Goal: Feedback & Contribution: Leave review/rating

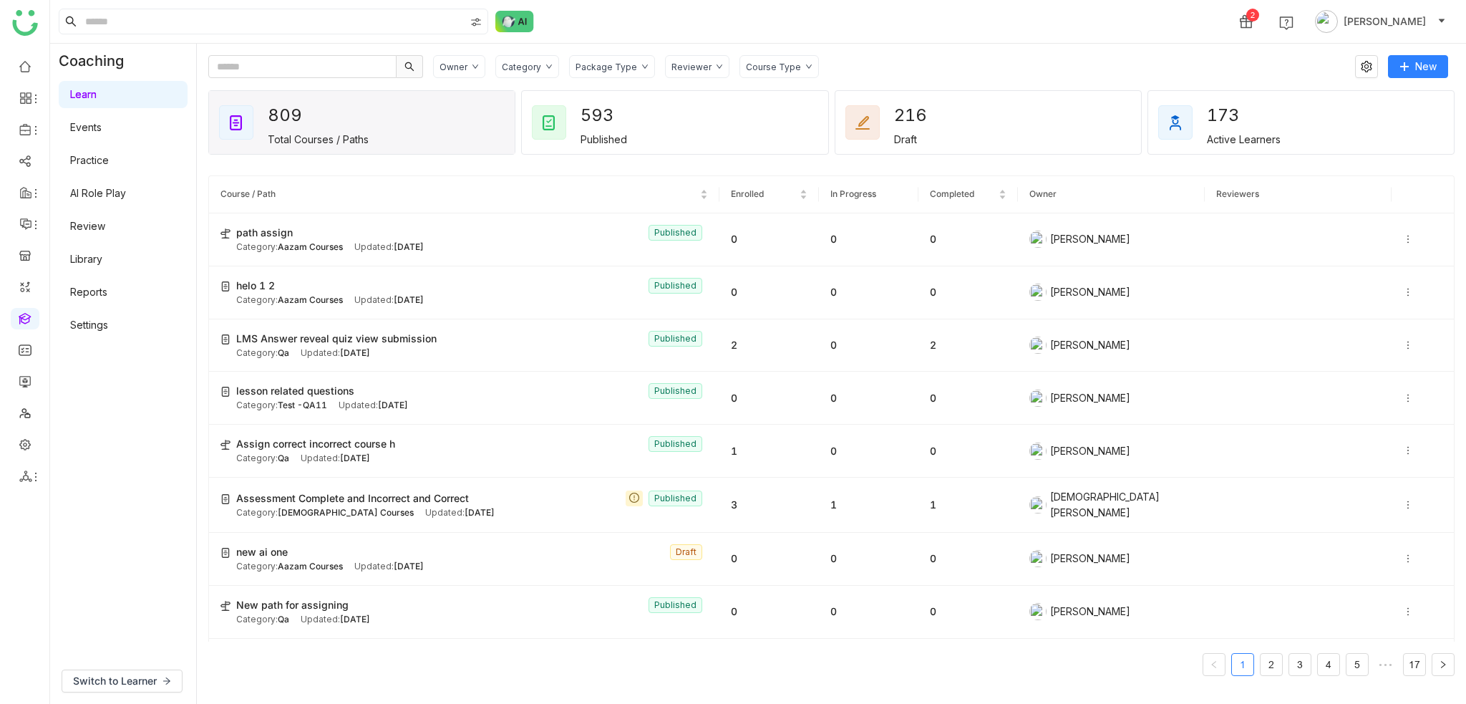
click at [968, 15] on div "2 [PERSON_NAME]" at bounding box center [758, 21] width 1416 height 43
click at [30, 480] on icon at bounding box center [35, 476] width 11 height 11
click at [26, 479] on icon at bounding box center [25, 476] width 13 height 13
drag, startPoint x: 77, startPoint y: 505, endPoint x: 89, endPoint y: 503, distance: 11.5
click at [77, 506] on link "List" at bounding box center [102, 510] width 99 height 10
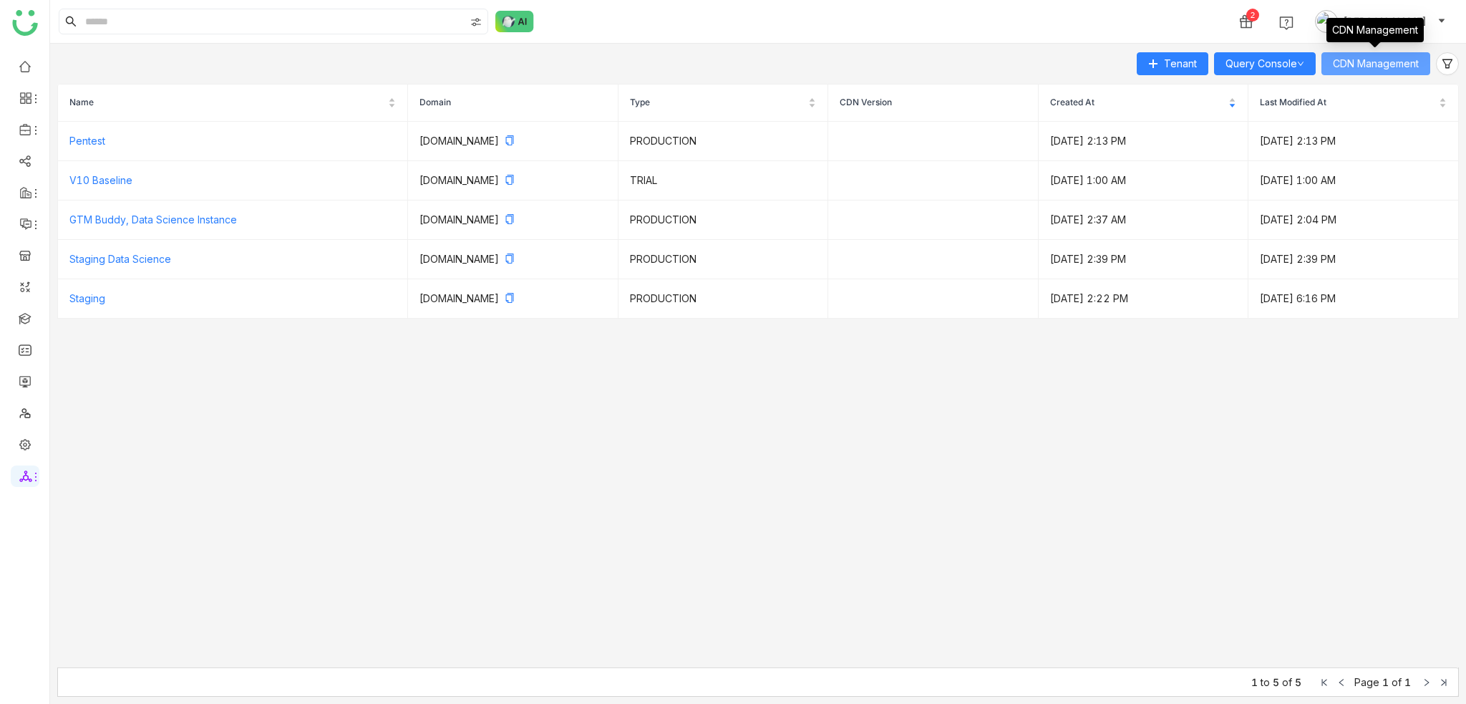
click at [1407, 74] on button "CDN Management" at bounding box center [1375, 63] width 109 height 23
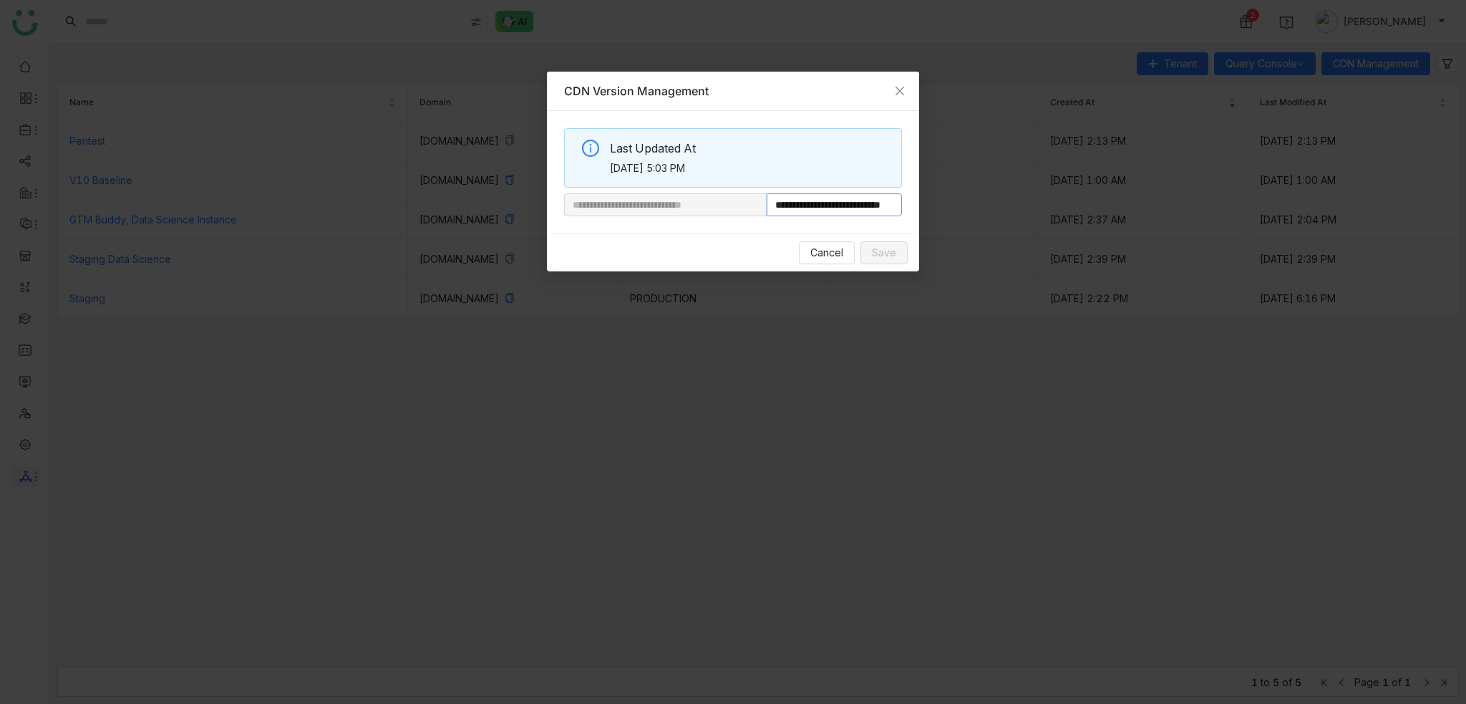
scroll to position [0, 54]
drag, startPoint x: 824, startPoint y: 208, endPoint x: 916, endPoint y: 200, distance: 92.6
click at [916, 200] on div "**********" at bounding box center [733, 172] width 372 height 122
paste input "**********"
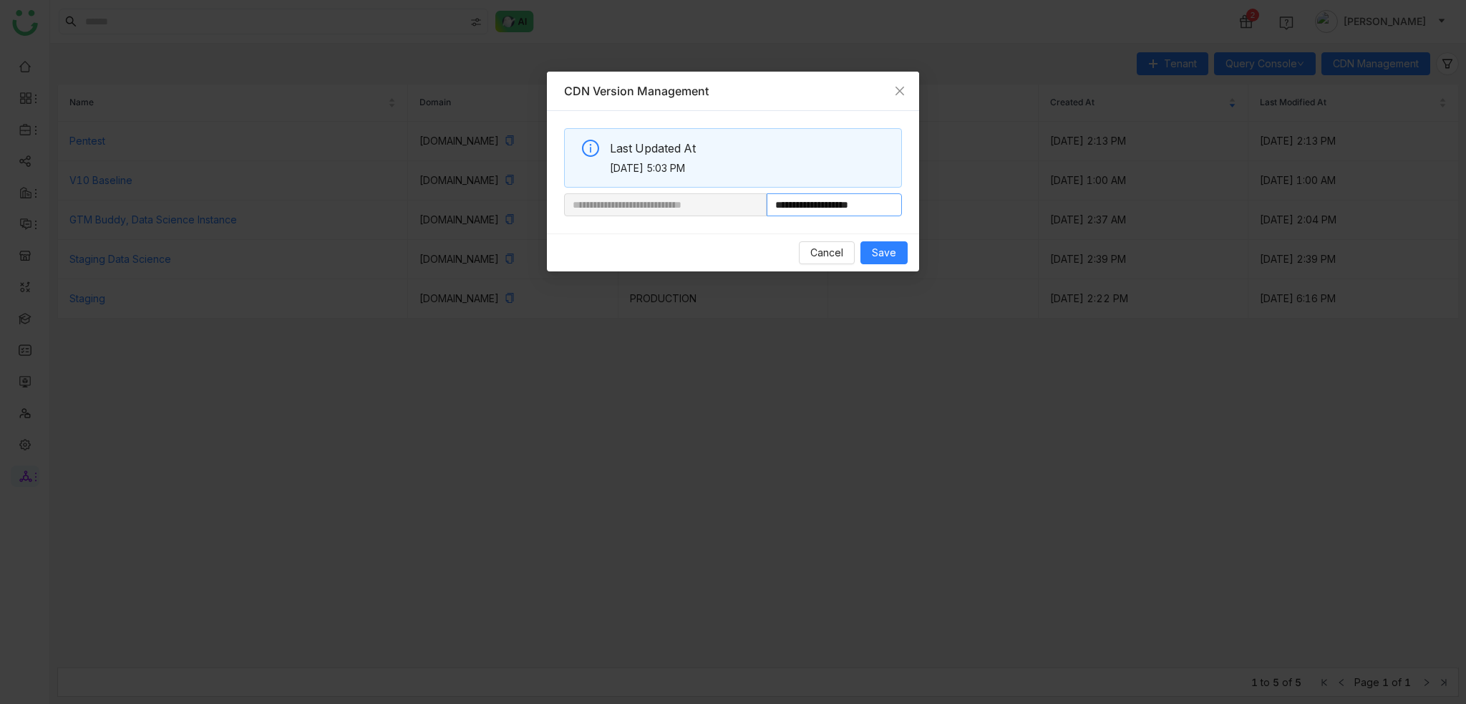
type input "**********"
click at [896, 266] on div "Cancel Save" at bounding box center [733, 252] width 372 height 38
click at [901, 254] on button "Save" at bounding box center [883, 252] width 47 height 23
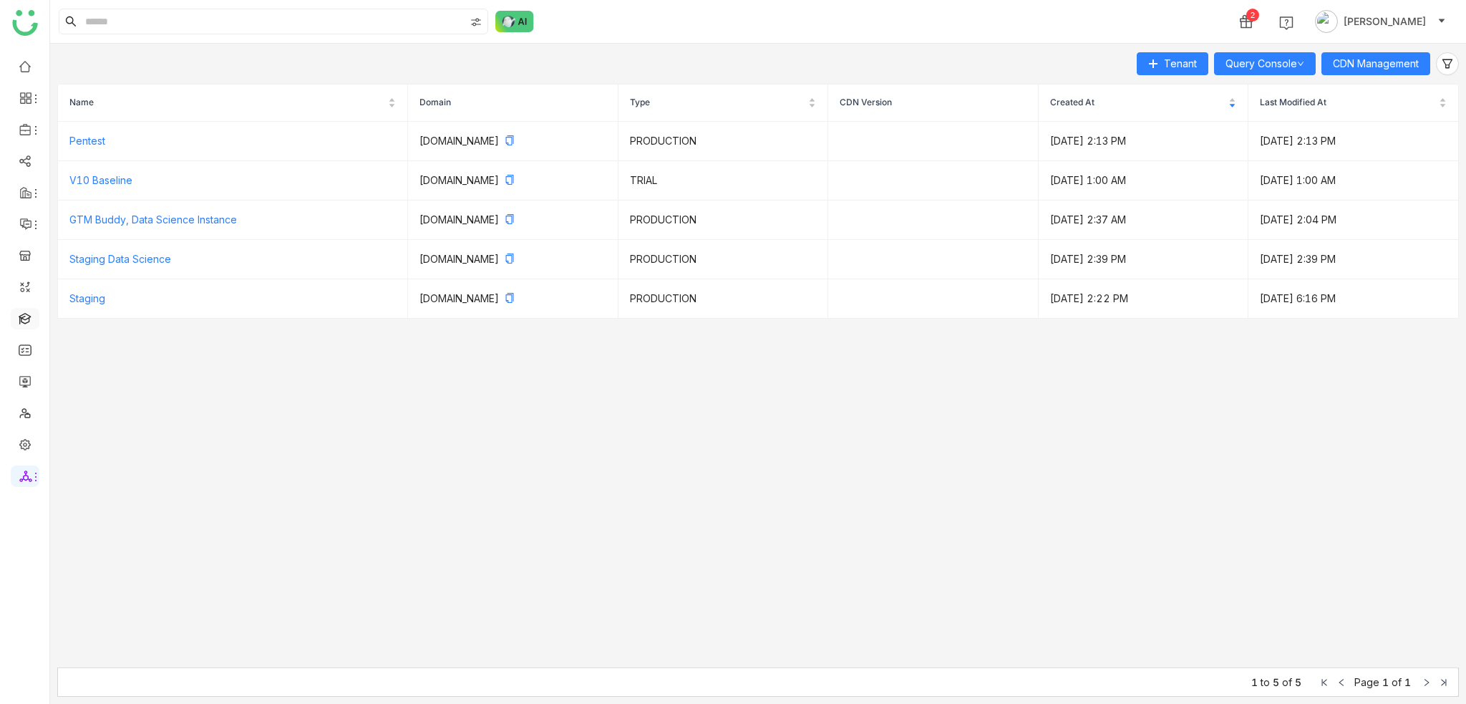
click at [31, 322] on link at bounding box center [25, 317] width 13 height 12
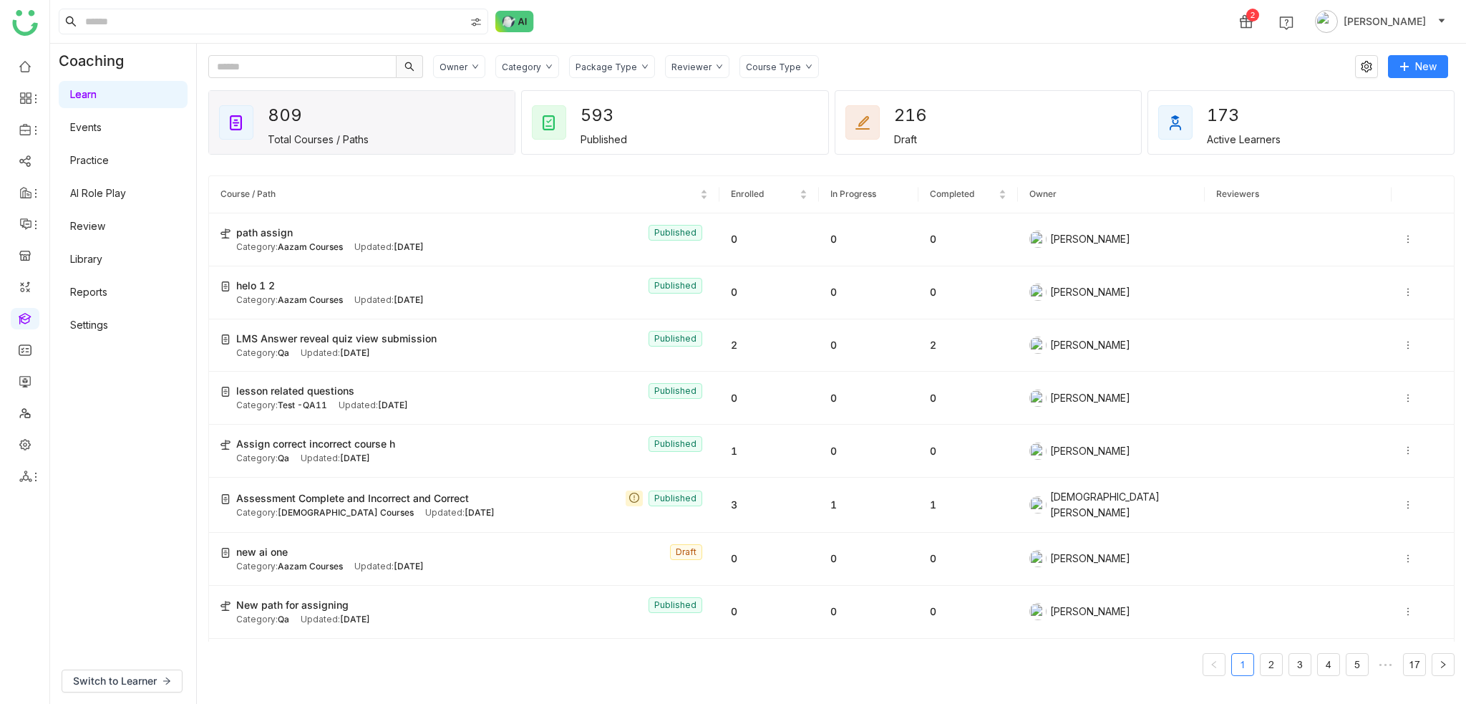
click at [102, 257] on link "Library" at bounding box center [86, 259] width 32 height 12
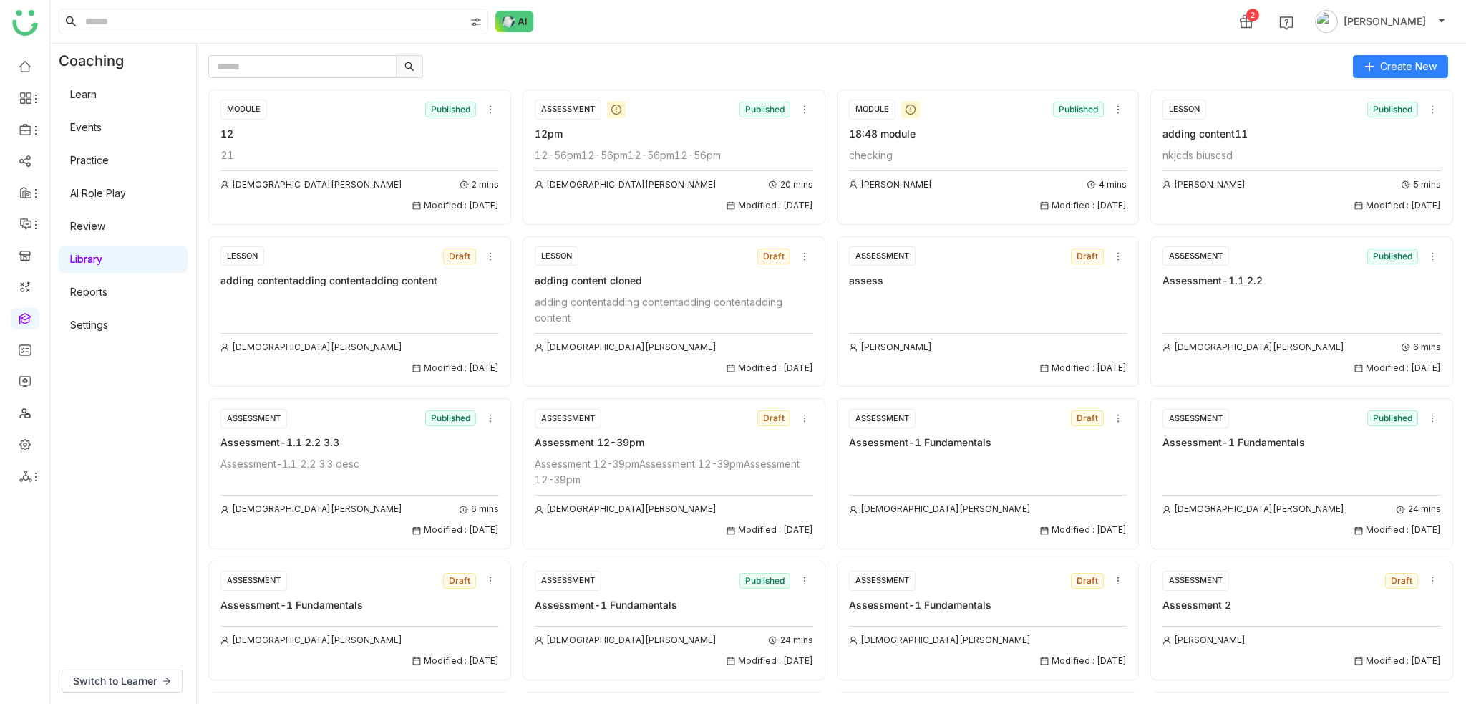
click at [797, 64] on div at bounding box center [775, 66] width 1135 height 23
click at [86, 327] on link "Settings" at bounding box center [89, 325] width 38 height 12
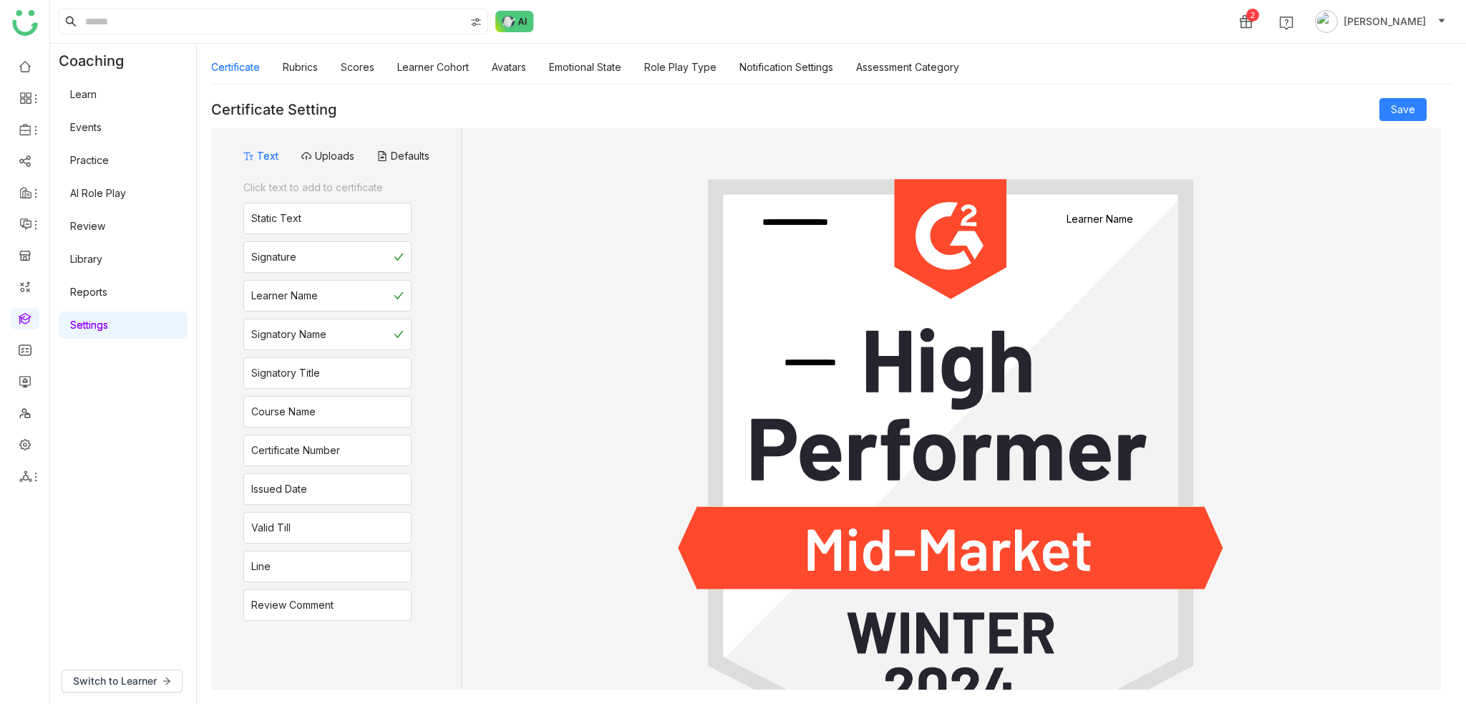
click at [102, 263] on link "Library" at bounding box center [86, 259] width 32 height 12
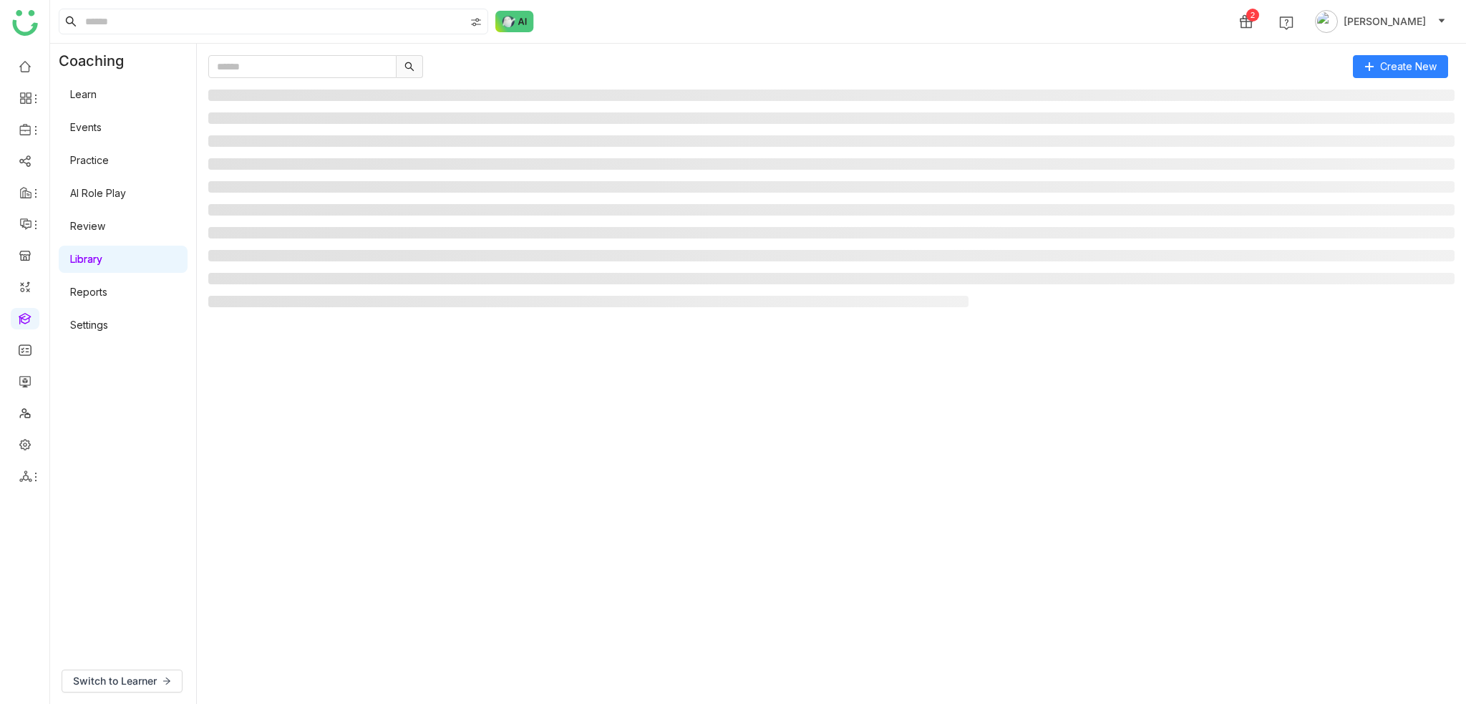
click at [711, 25] on div "2 [PERSON_NAME]" at bounding box center [758, 21] width 1416 height 43
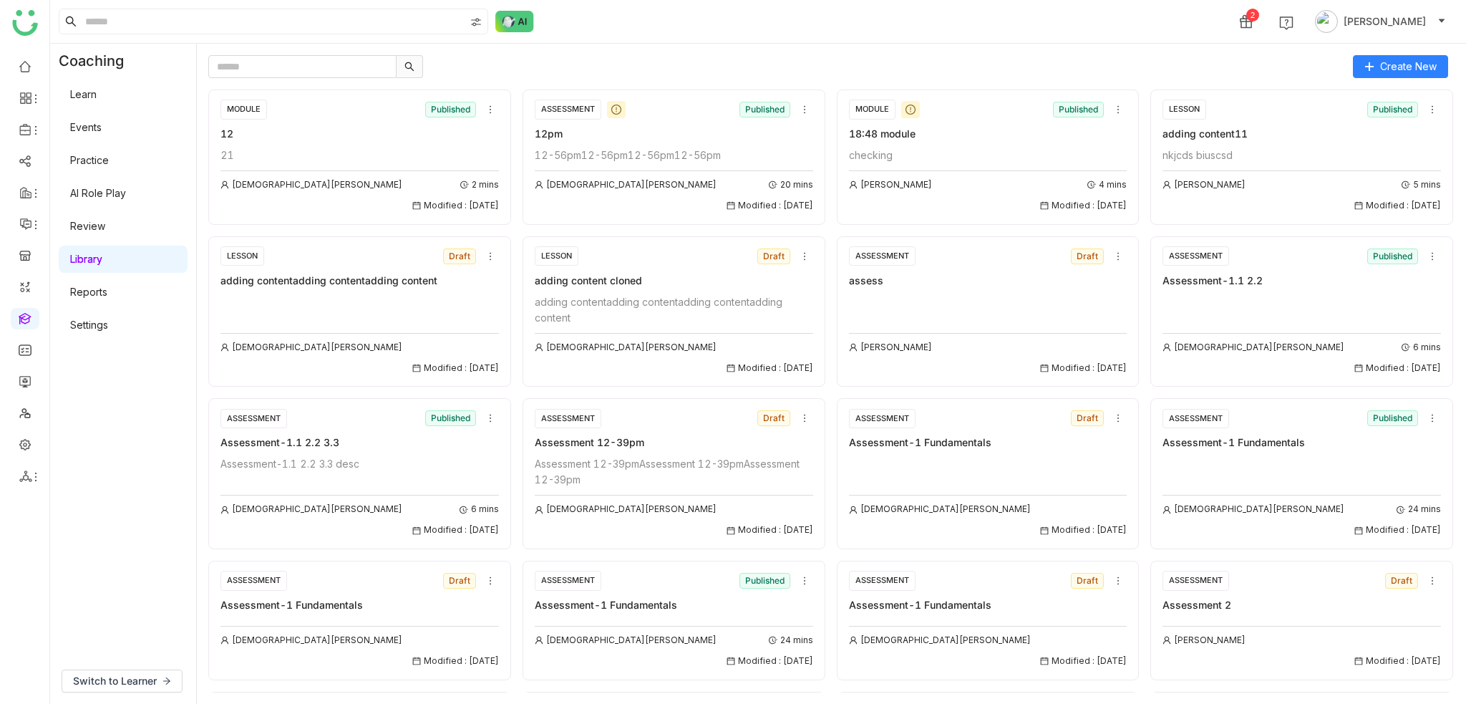
click at [711, 25] on div "2 [PERSON_NAME]" at bounding box center [758, 21] width 1416 height 43
click at [108, 329] on link "Settings" at bounding box center [89, 325] width 38 height 12
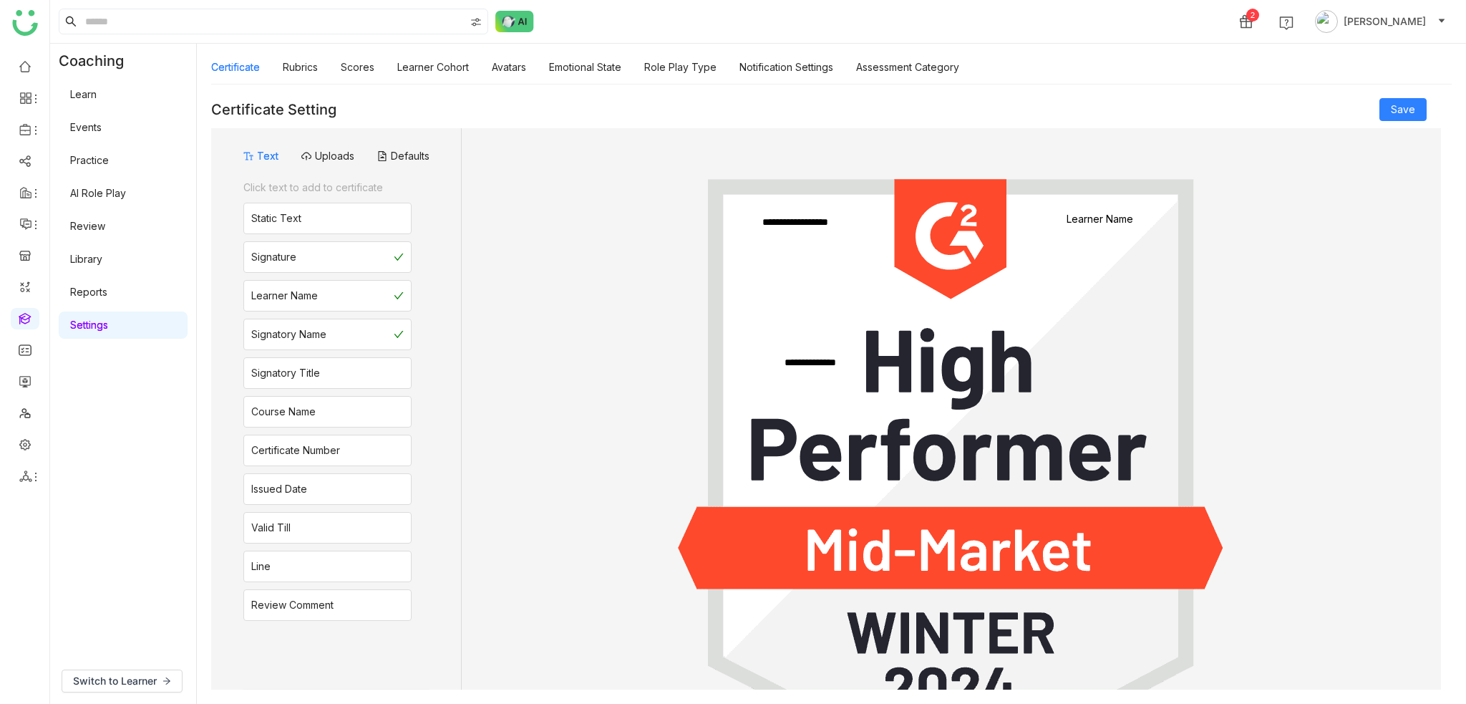
click at [27, 314] on link at bounding box center [25, 317] width 13 height 12
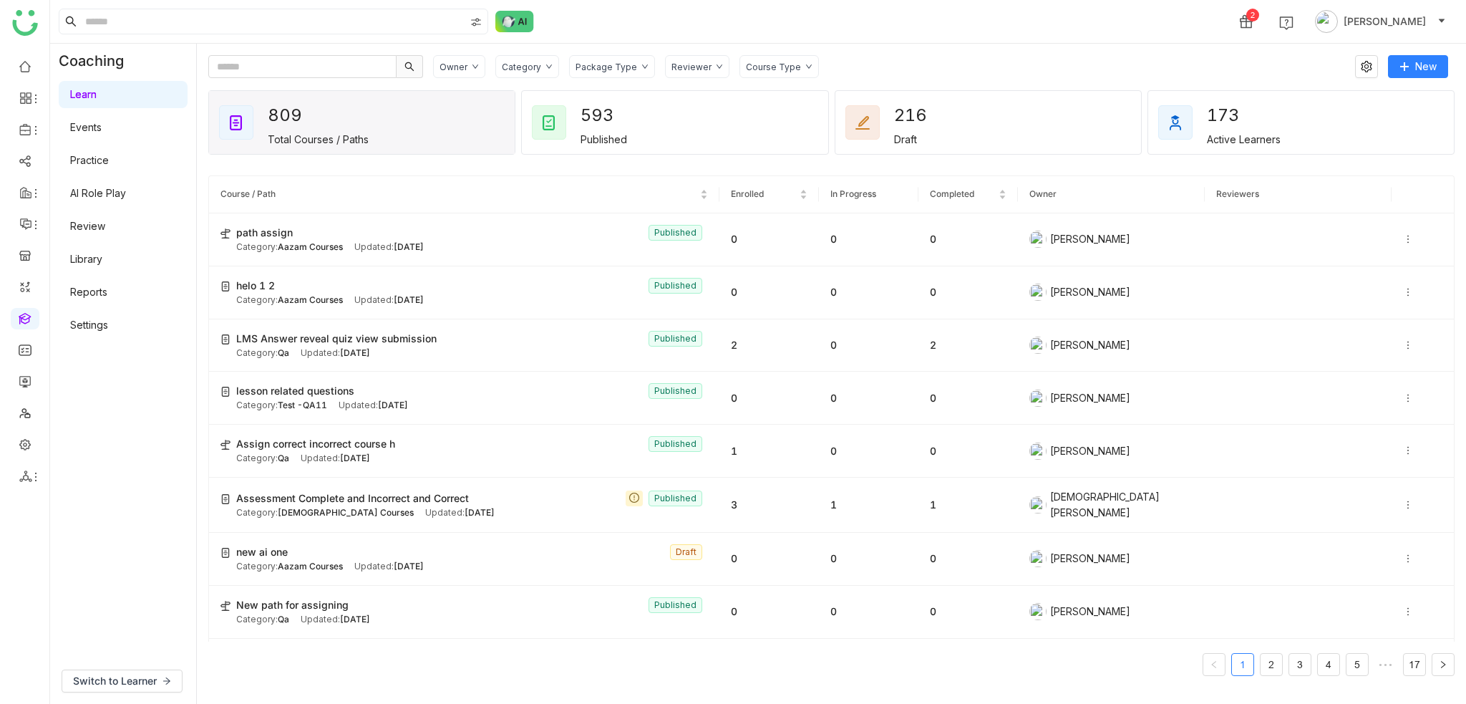
click at [97, 229] on link "Review" at bounding box center [87, 226] width 35 height 12
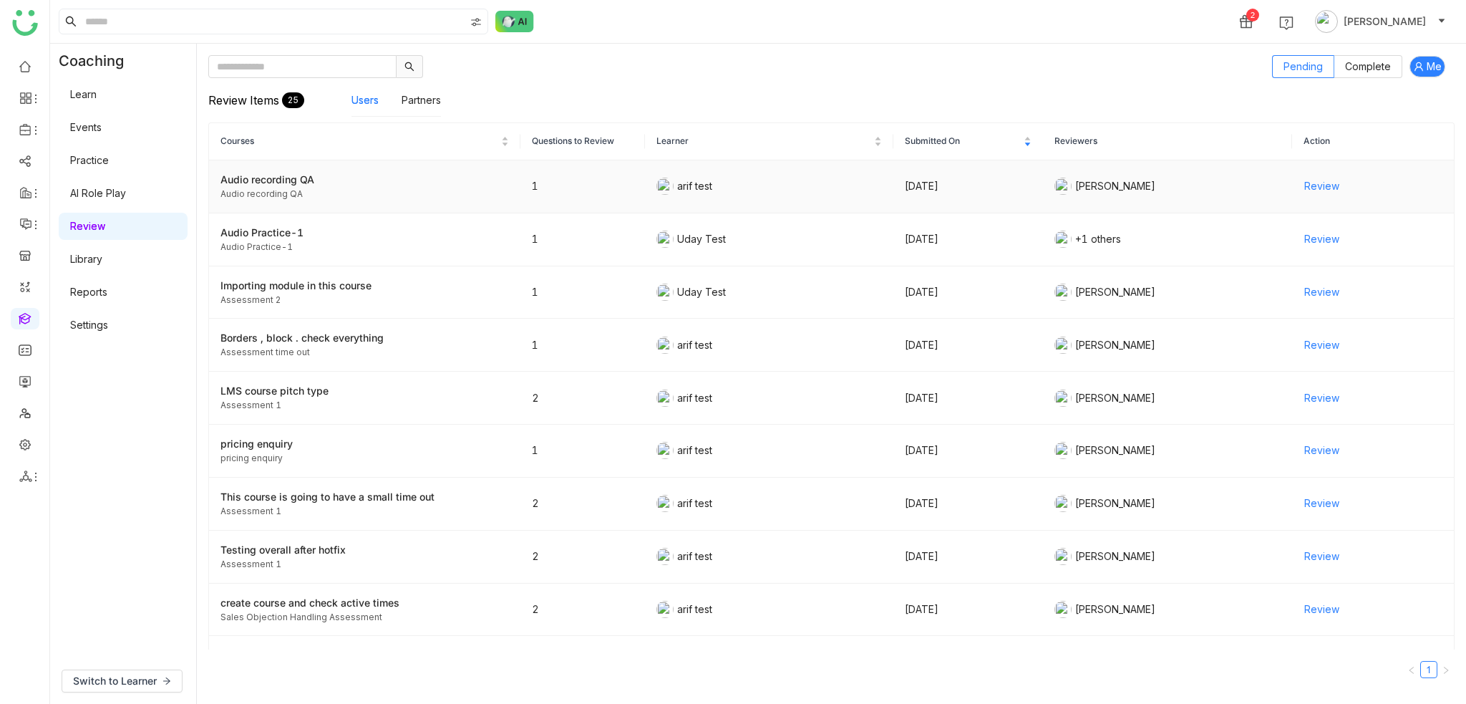
click at [1326, 187] on span "Review" at bounding box center [1321, 186] width 35 height 16
click at [724, 72] on div at bounding box center [735, 66] width 1054 height 23
click at [70, 197] on link "AI Role Play" at bounding box center [98, 193] width 56 height 12
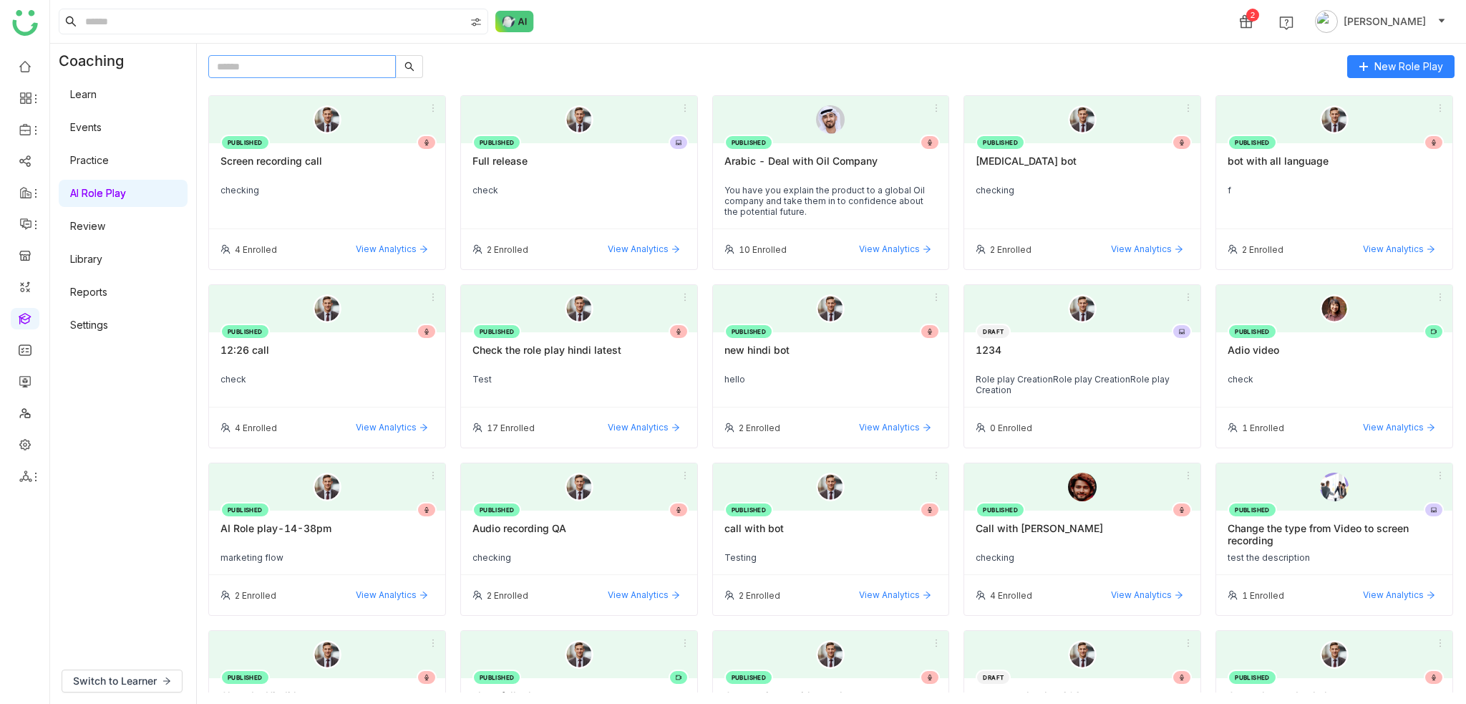
click at [277, 68] on input "text" at bounding box center [302, 66] width 188 height 23
click at [683, 35] on div "2 [PERSON_NAME]" at bounding box center [758, 21] width 1416 height 43
click at [235, 19] on input at bounding box center [273, 21] width 382 height 24
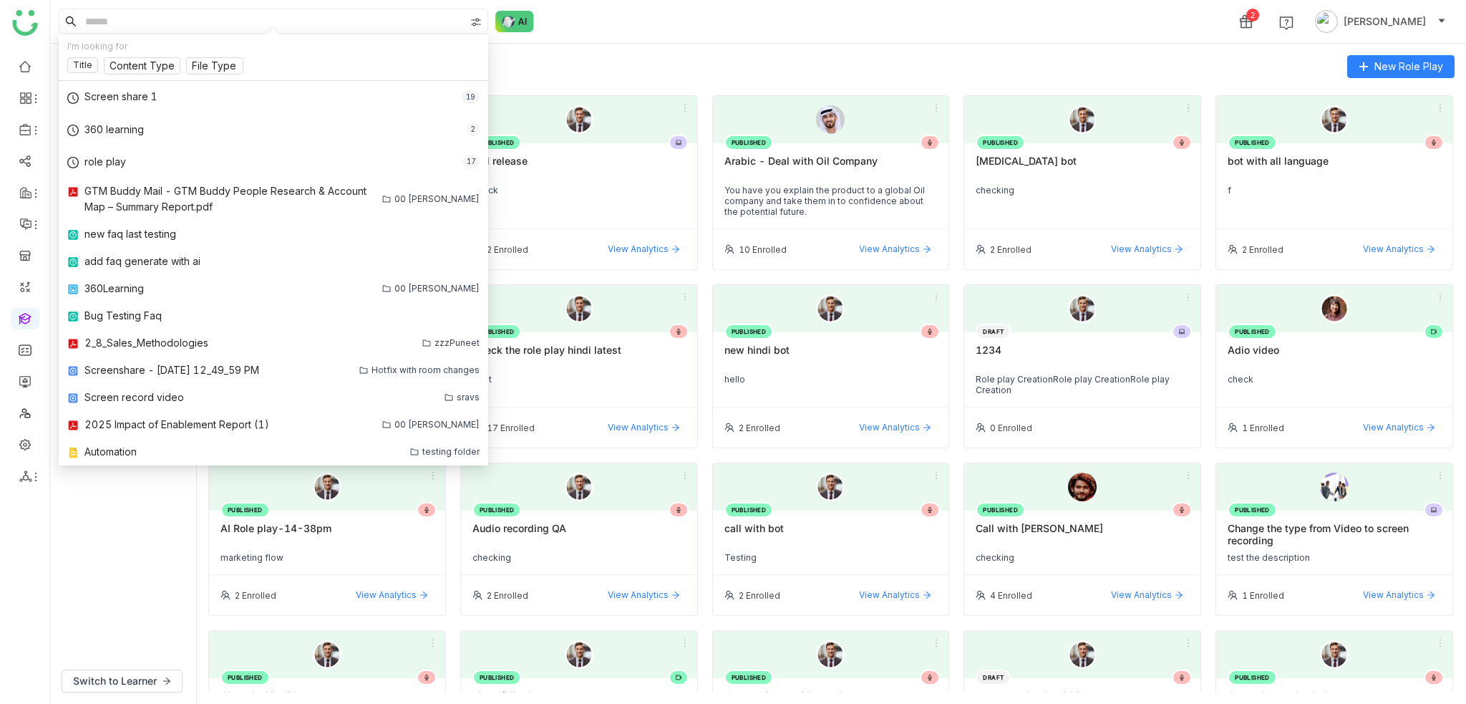
click at [658, 64] on div "New Role Play" at bounding box center [831, 66] width 1246 height 23
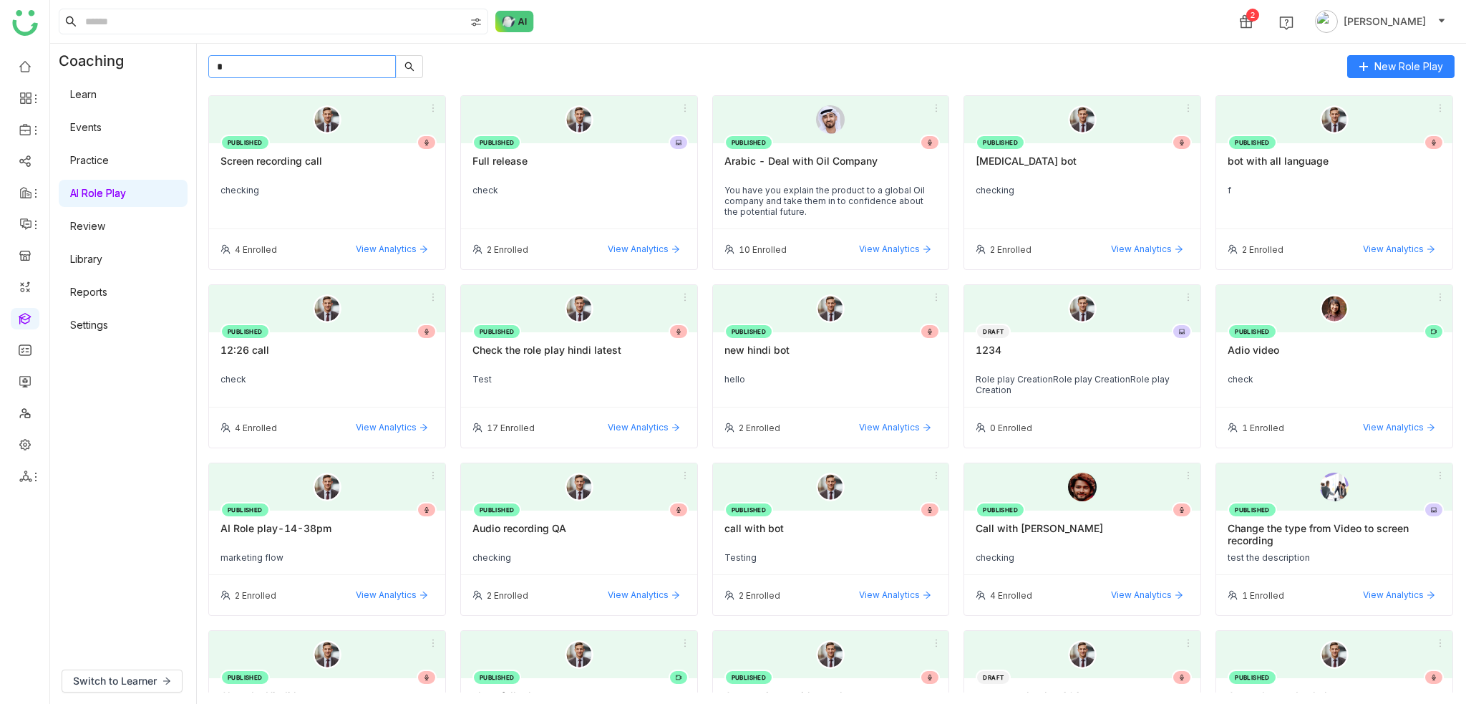
click at [314, 66] on input "*" at bounding box center [302, 66] width 188 height 23
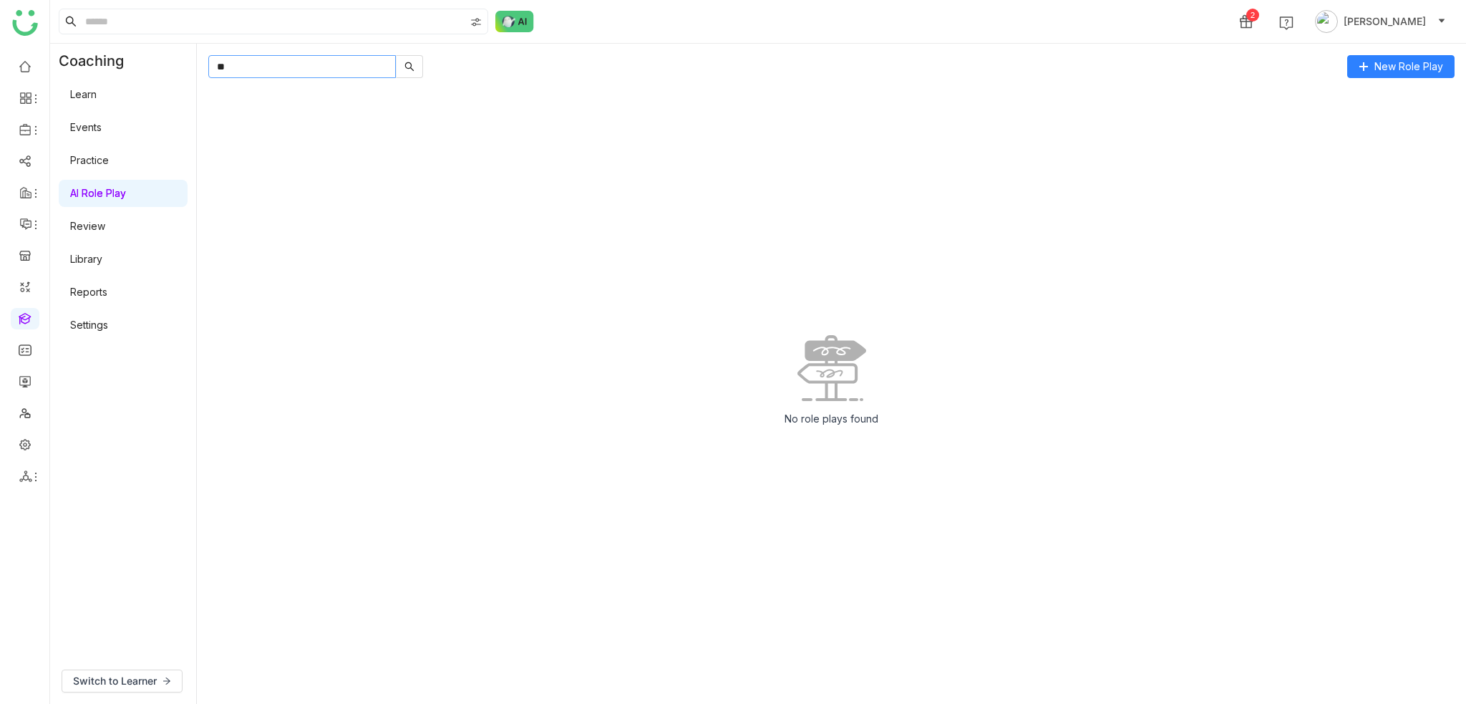
type input "*"
drag, startPoint x: 326, startPoint y: 70, endPoint x: 232, endPoint y: 60, distance: 95.0
click at [233, 60] on input "***" at bounding box center [302, 66] width 188 height 23
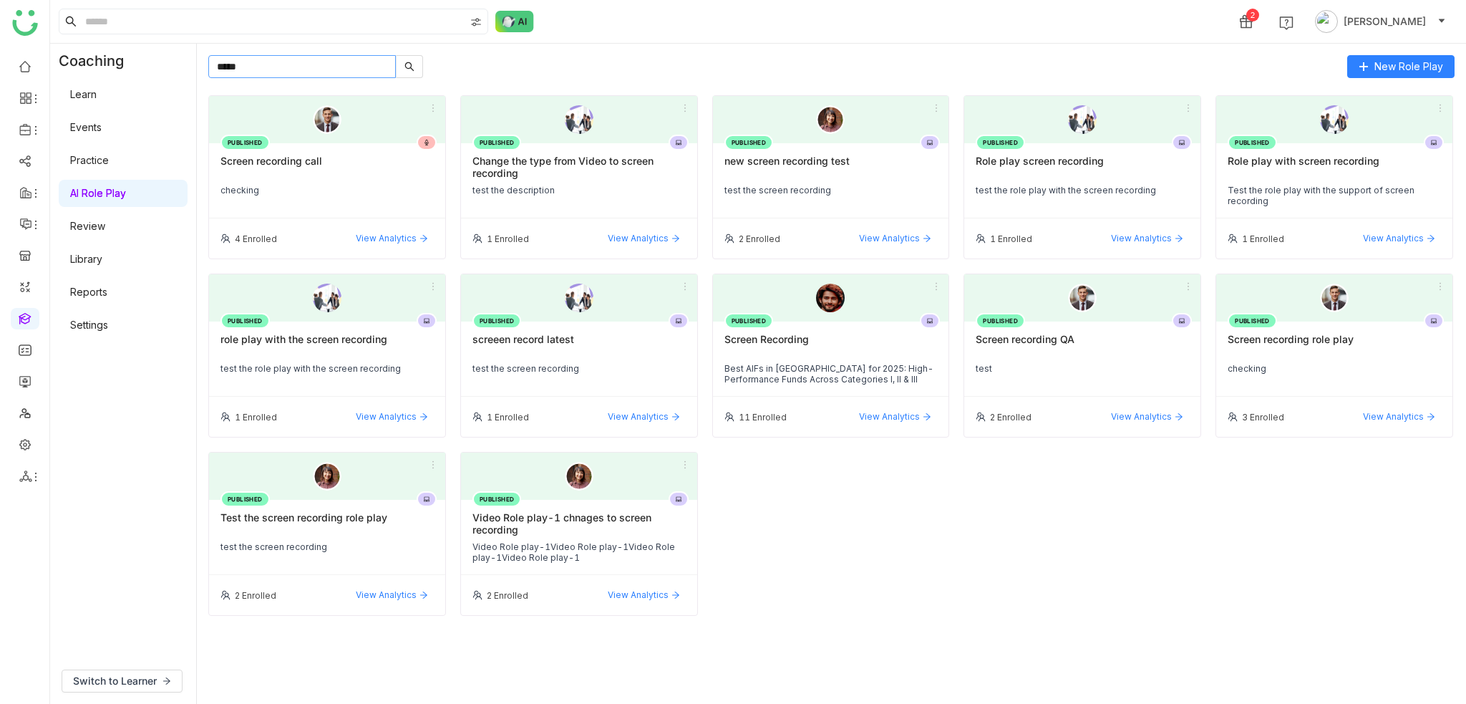
type input "*****"
click at [309, 186] on div "checking" at bounding box center [326, 190] width 213 height 11
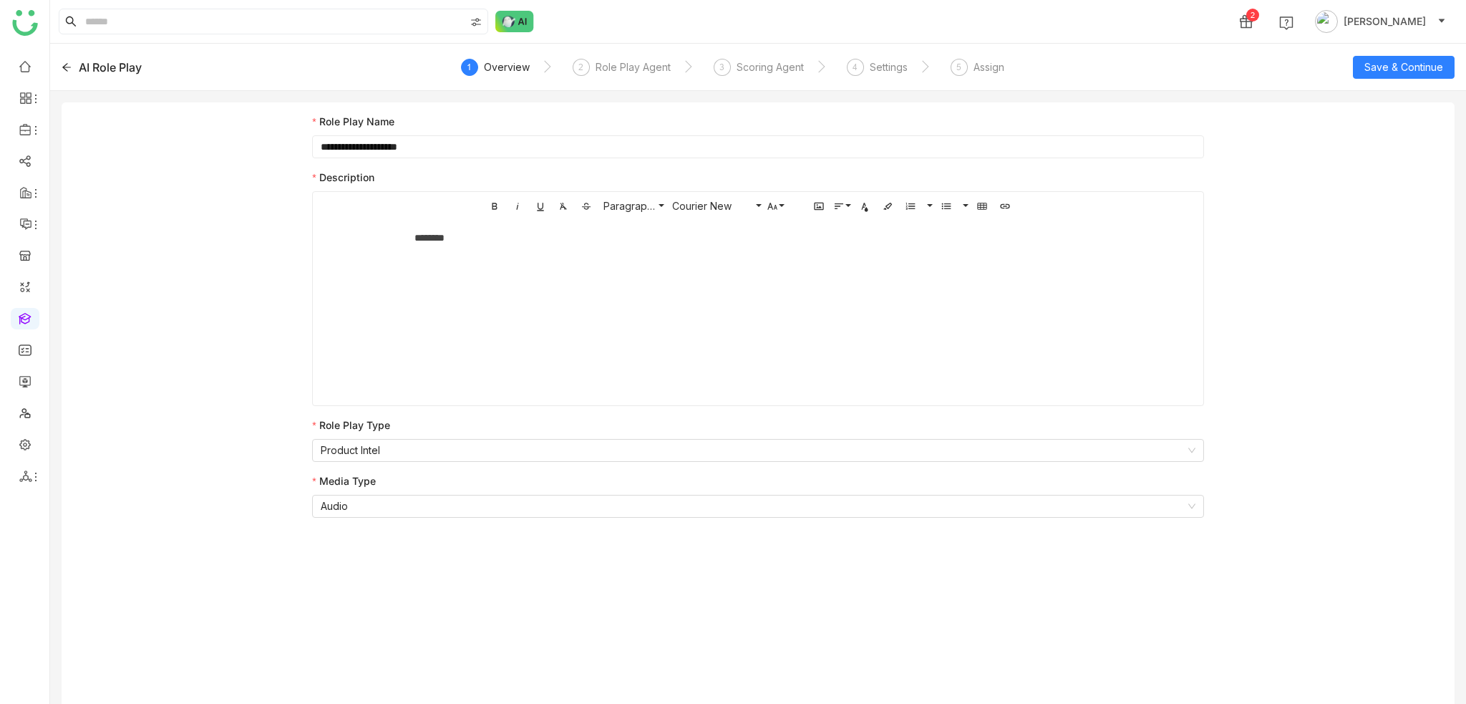
click at [72, 64] on div "AI Role Play" at bounding box center [201, 67] width 278 height 17
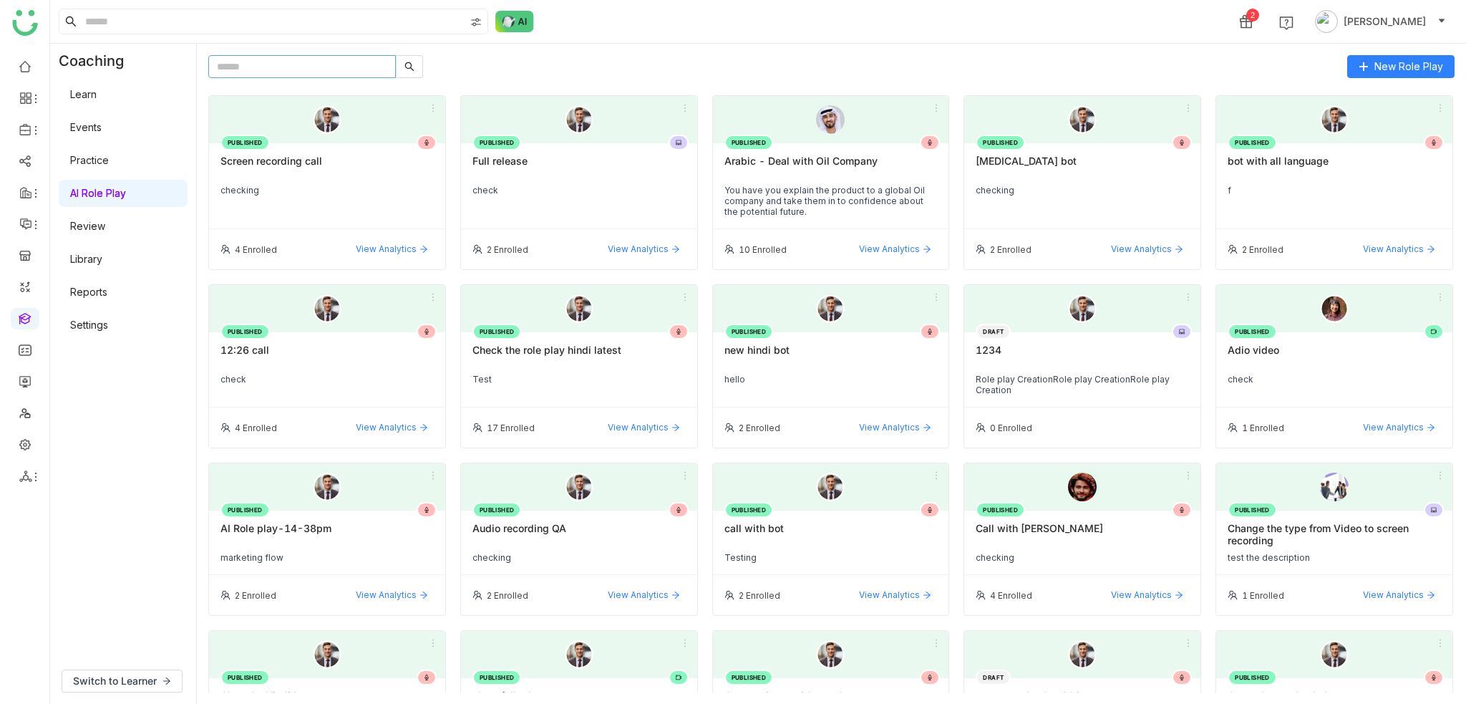
click at [341, 67] on input "text" at bounding box center [302, 66] width 188 height 23
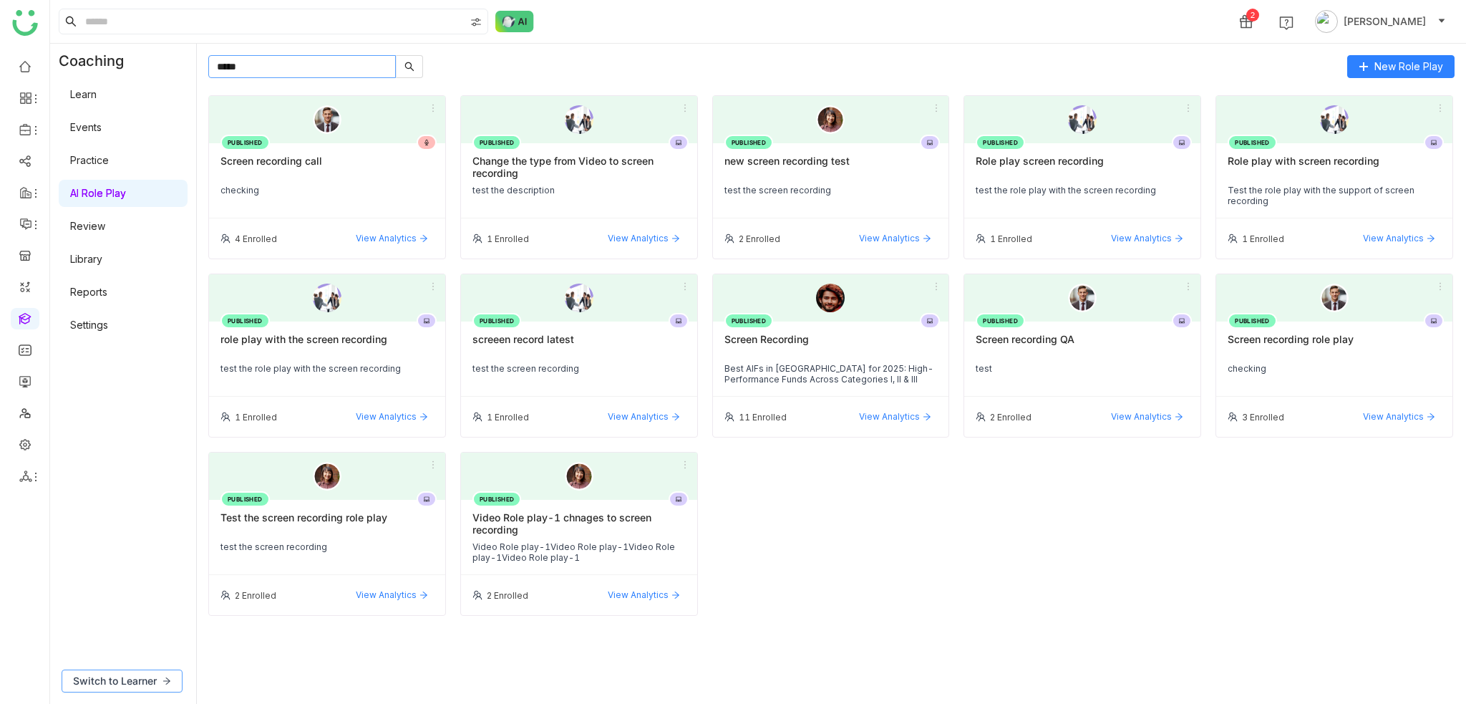
type input "*****"
click at [169, 679] on icon at bounding box center [166, 680] width 9 height 9
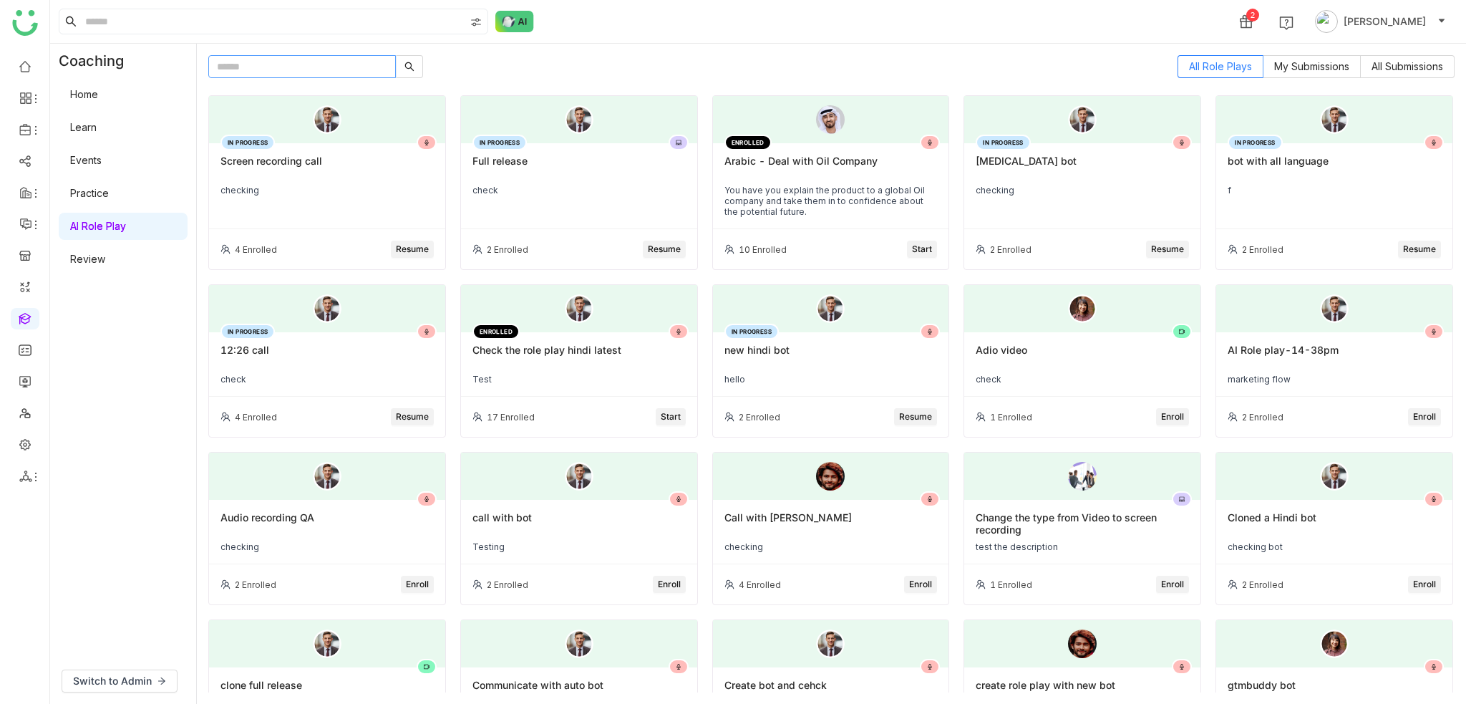
click at [253, 67] on input "text" at bounding box center [302, 66] width 188 height 23
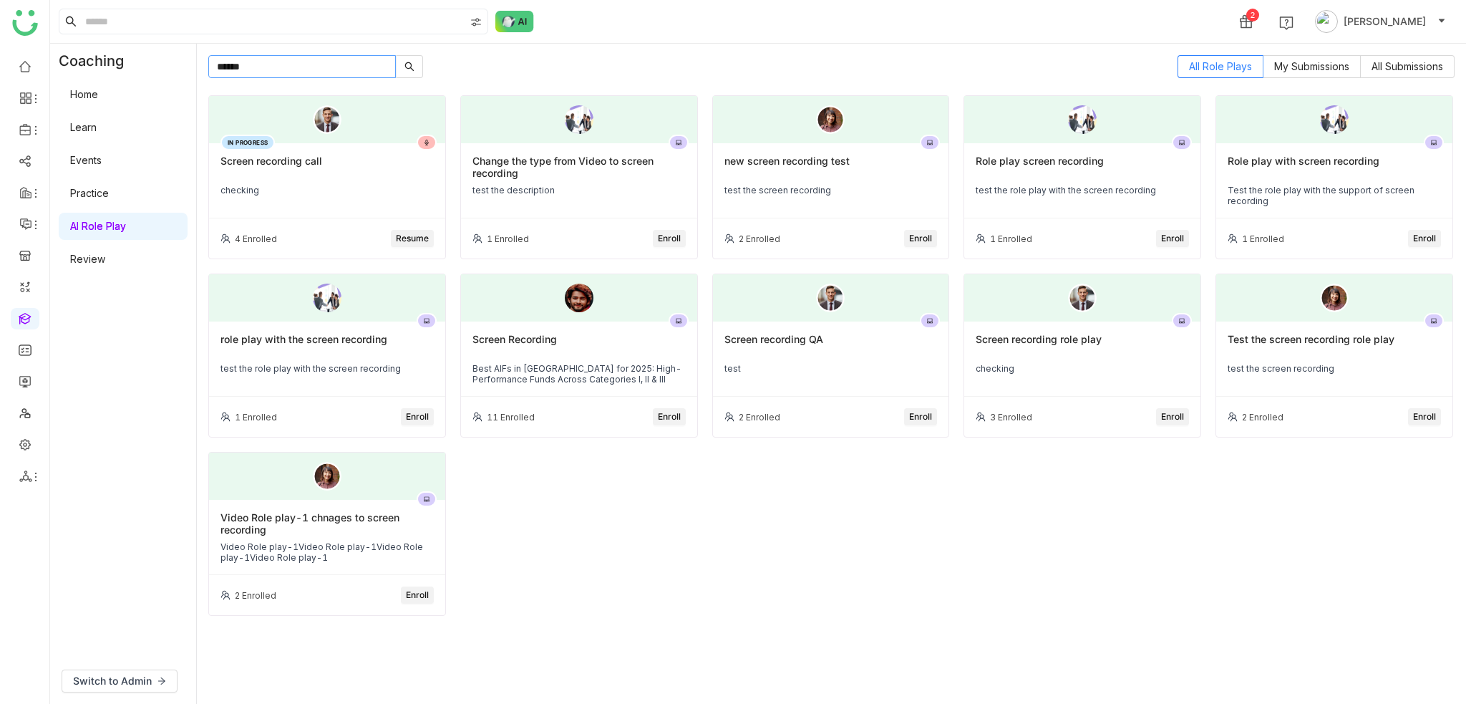
type input "******"
click at [807, 359] on div "Screen recording QA test" at bounding box center [831, 358] width 236 height 75
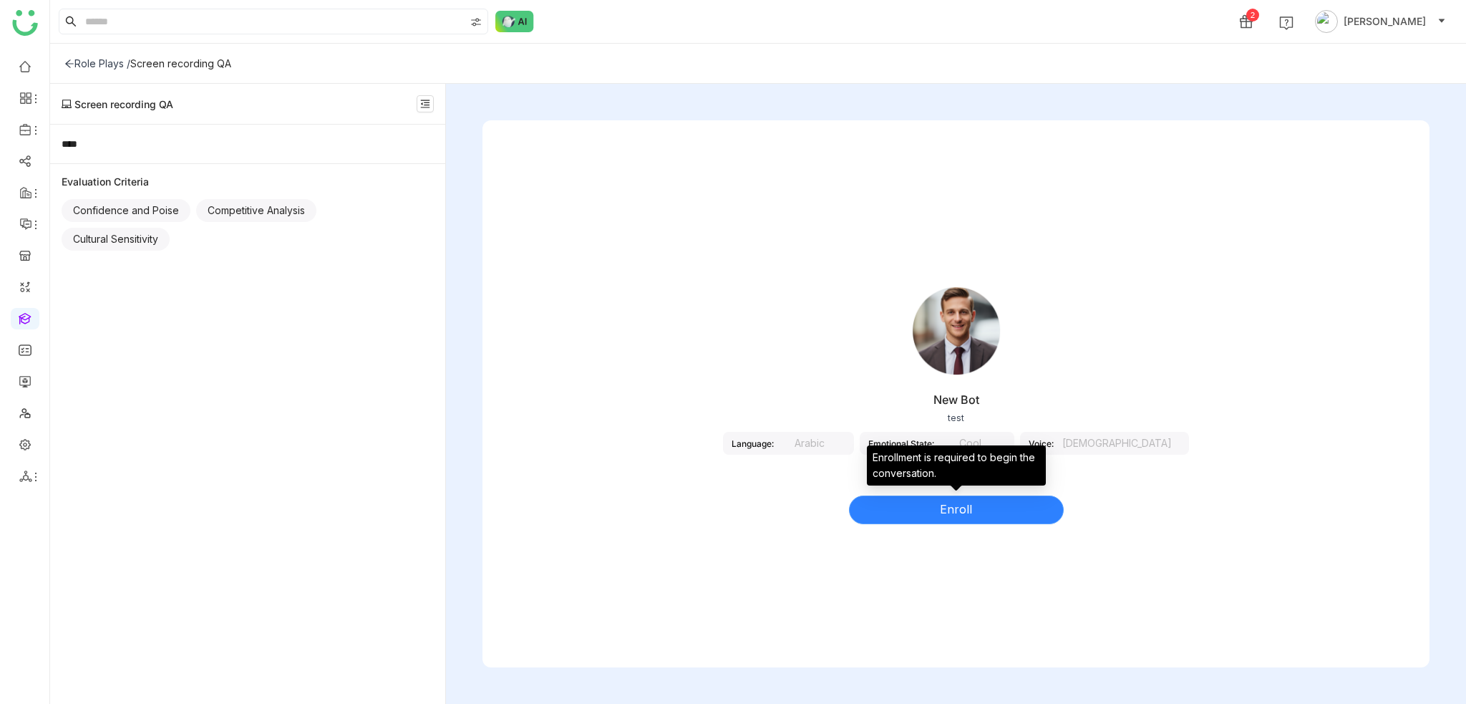
click at [981, 505] on button "Enroll" at bounding box center [956, 509] width 215 height 29
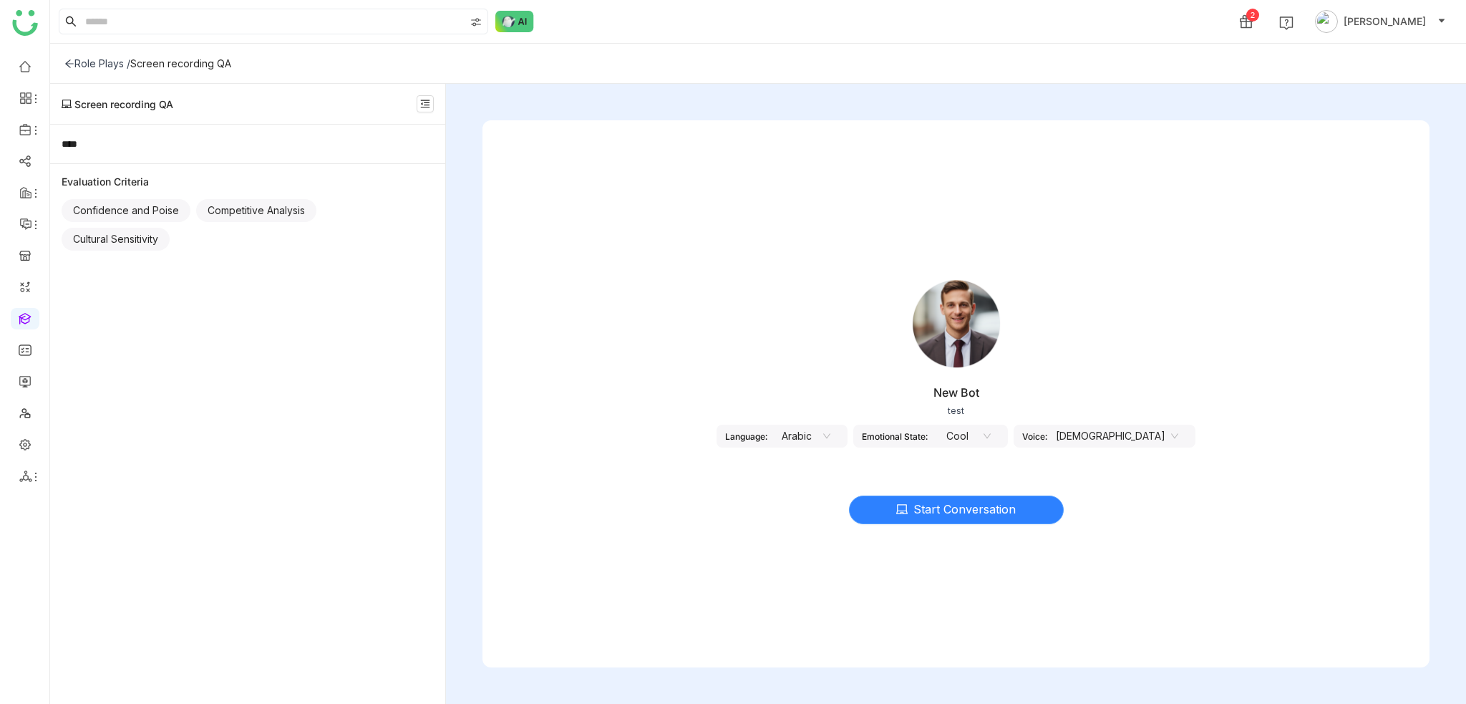
click at [981, 505] on span "Start Conversation" at bounding box center [964, 509] width 102 height 18
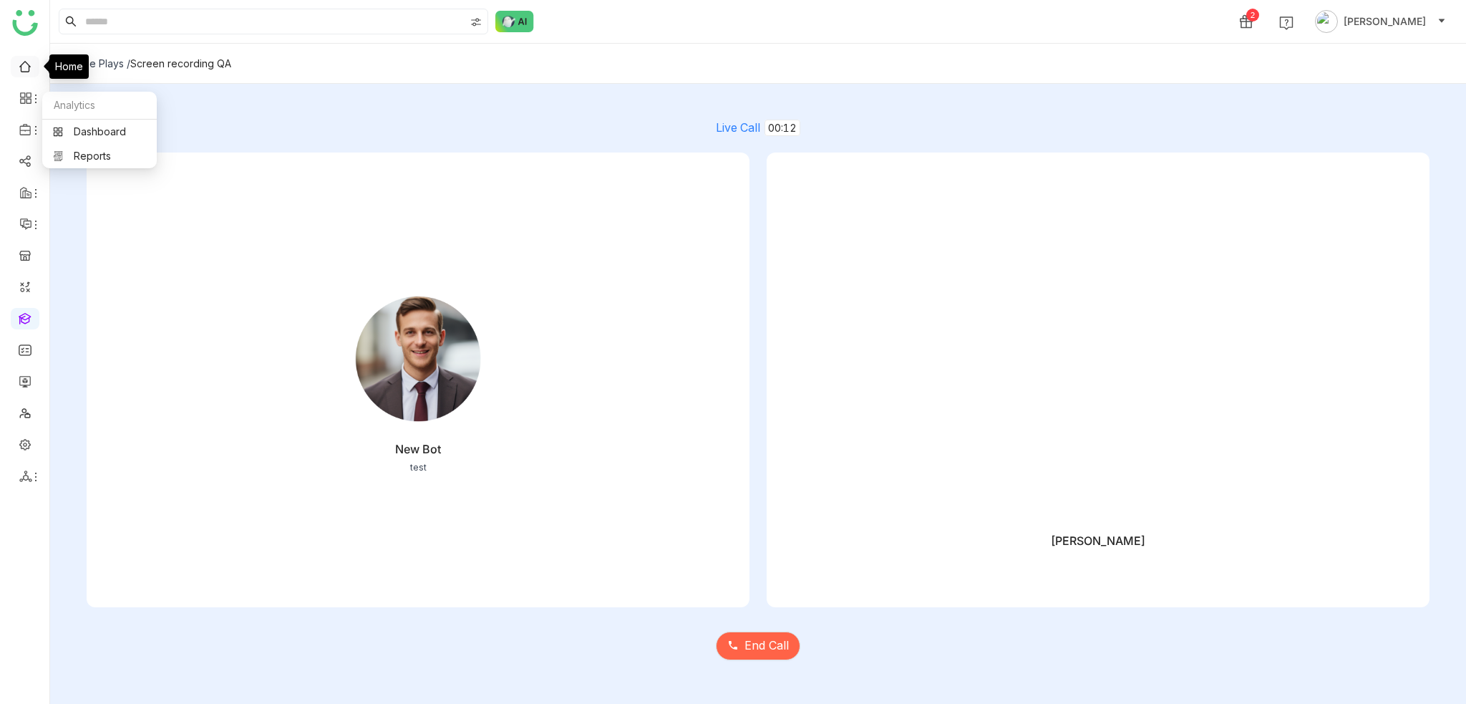
click at [24, 64] on link at bounding box center [25, 65] width 13 height 12
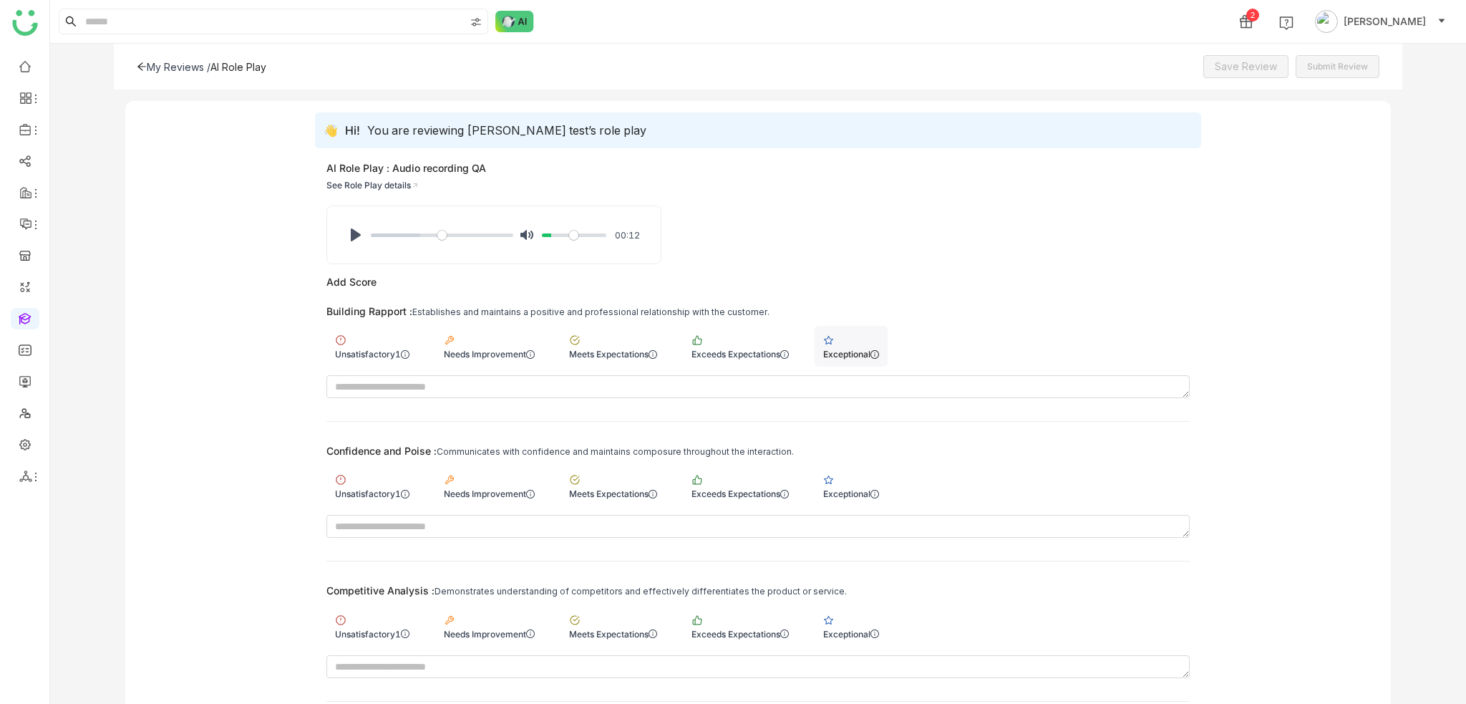
click at [869, 346] on div "Exceptional" at bounding box center [851, 346] width 73 height 41
drag, startPoint x: 863, startPoint y: 474, endPoint x: 862, endPoint y: 530, distance: 56.6
click at [863, 477] on div "Exceptional" at bounding box center [851, 485] width 73 height 41
drag, startPoint x: 855, startPoint y: 651, endPoint x: 858, endPoint y: 644, distance: 7.5
click at [856, 650] on div "Competitive Analysis : Demonstrates understanding of competitors and effectivel…" at bounding box center [757, 630] width 863 height 93
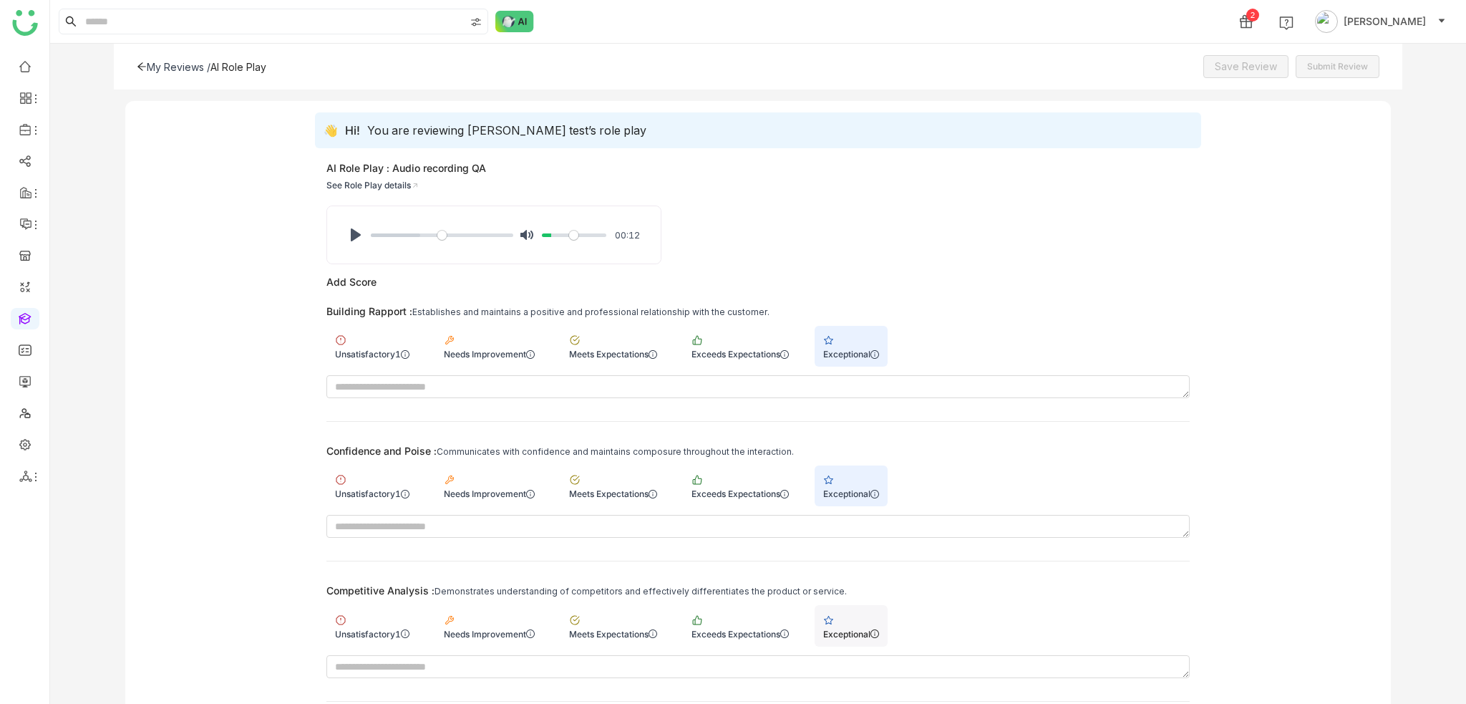
click at [859, 629] on div "Exceptional" at bounding box center [851, 634] width 56 height 11
click at [1242, 79] on div "My Reviews / AI Role Play Save Review Submit Review" at bounding box center [758, 67] width 1289 height 46
click at [1257, 47] on div "My Reviews / AI Role Play Save Review Submit Review" at bounding box center [758, 67] width 1289 height 46
click at [1256, 59] on span "Save Review" at bounding box center [1246, 67] width 62 height 16
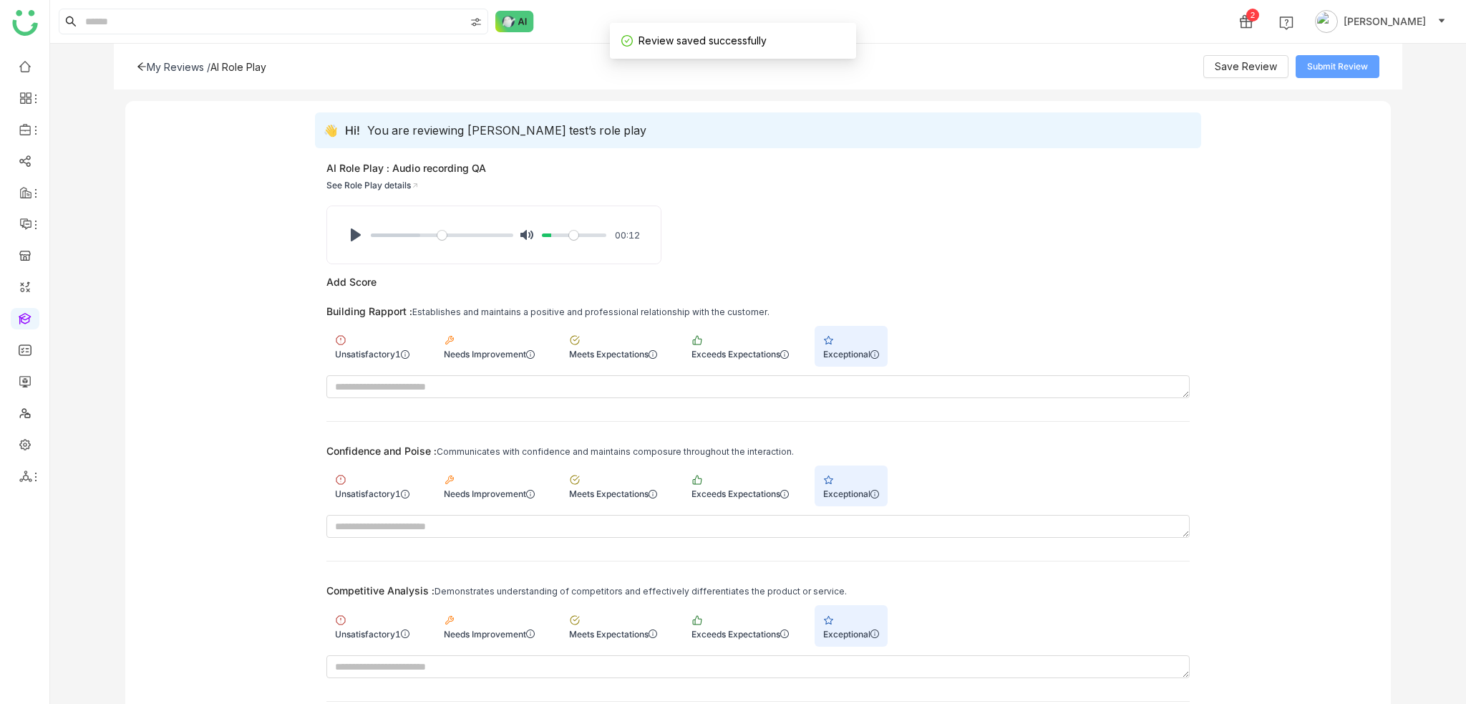
click at [1339, 70] on span "Submit Review" at bounding box center [1337, 67] width 61 height 14
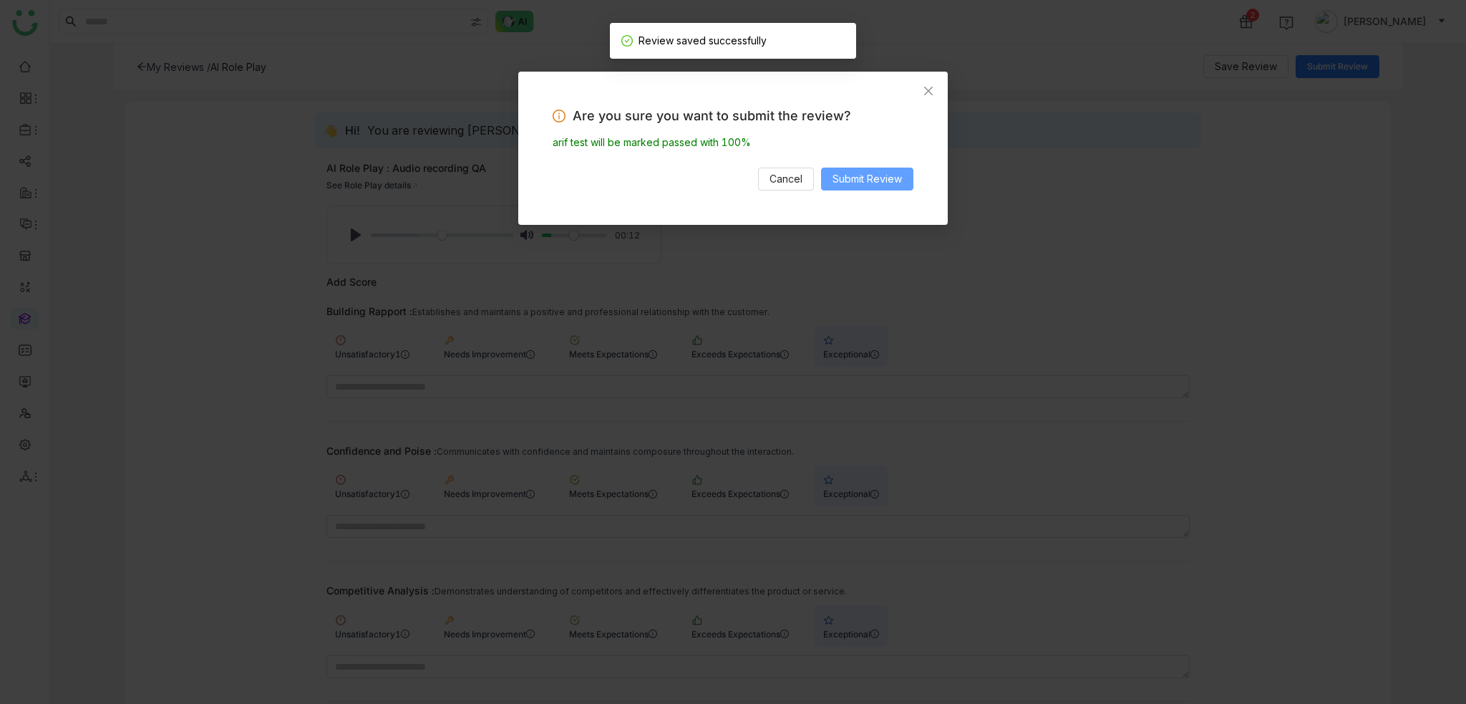
click at [906, 184] on button "Submit Review" at bounding box center [867, 179] width 92 height 23
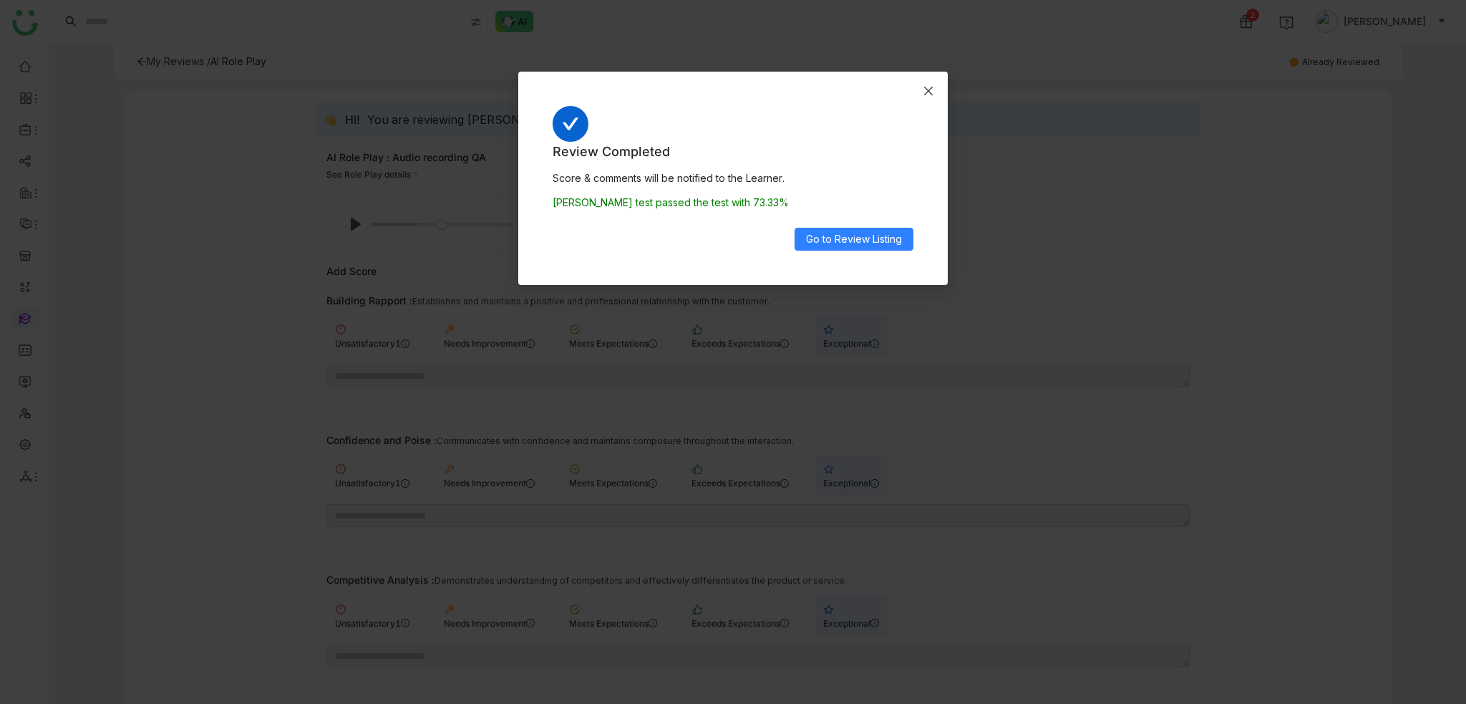
click at [926, 88] on icon "Close" at bounding box center [928, 91] width 9 height 9
